Goal: Task Accomplishment & Management: Manage account settings

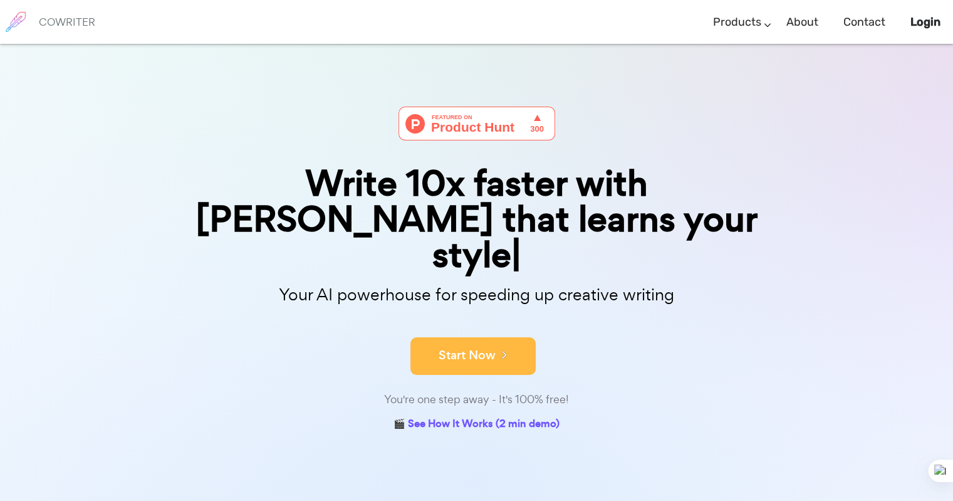
click at [462, 337] on button "Start Now" at bounding box center [472, 356] width 125 height 38
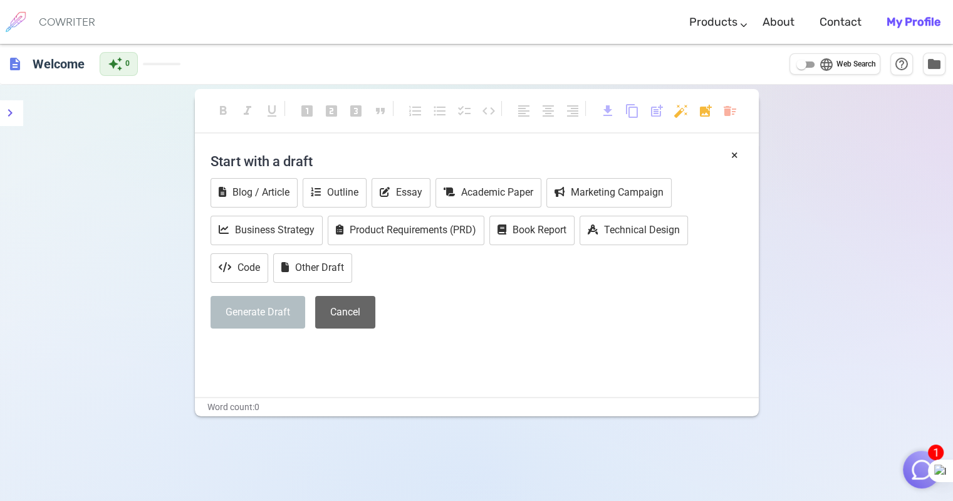
click at [334, 306] on button "Cancel" at bounding box center [345, 312] width 60 height 33
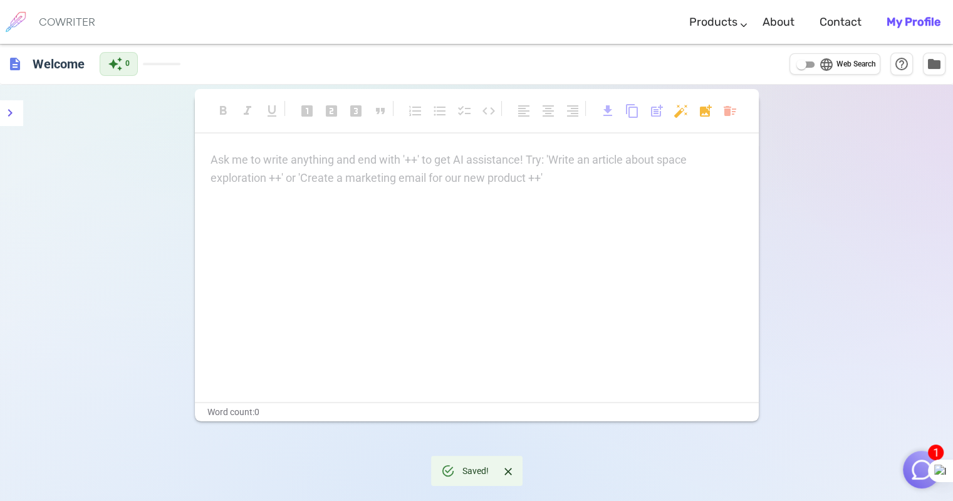
click at [323, 227] on div "Ask me to write anything and end with '++' to get AI assistance! Try: 'Write an…" at bounding box center [477, 276] width 564 height 251
click at [318, 167] on p "Ask me to write anything and end with '++' to get AI assistance! Try: 'Write an…" at bounding box center [477, 160] width 533 height 18
drag, startPoint x: 335, startPoint y: 197, endPoint x: 484, endPoint y: 235, distance: 153.4
click at [484, 235] on div "Ask me to write anything and end with '++' to get AI assistance! Try: 'Write an…" at bounding box center [477, 276] width 564 height 251
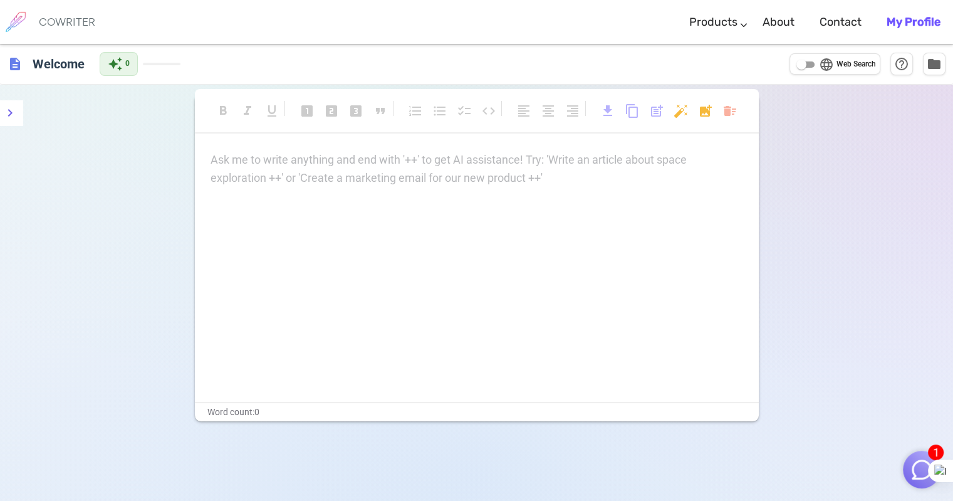
click at [920, 26] on b "My Profile" at bounding box center [914, 22] width 54 height 14
